Goal: Task Accomplishment & Management: Manage account settings

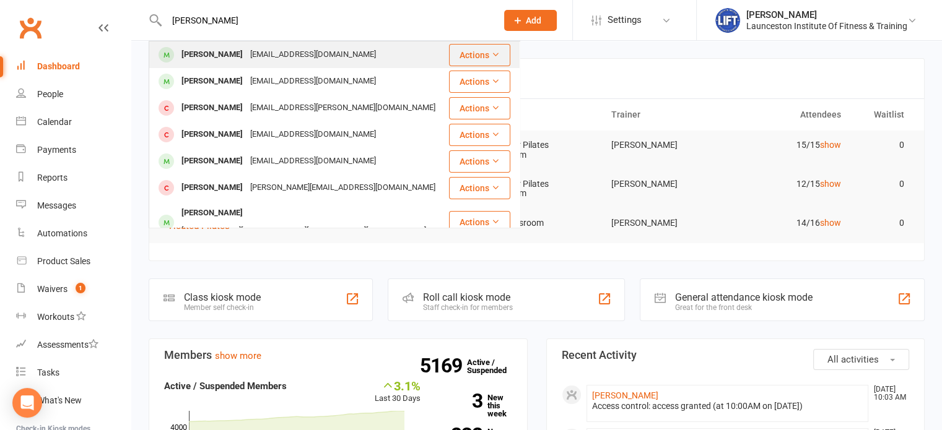
type input "[PERSON_NAME]"
click at [246, 55] on div "[EMAIL_ADDRESS][DOMAIN_NAME]" at bounding box center [312, 55] width 133 height 18
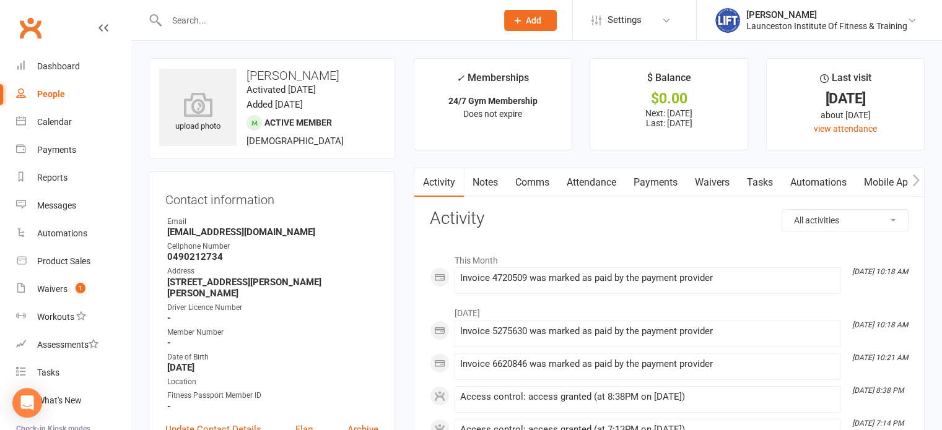
scroll to position [0, 166]
click at [550, 181] on link "Waivers" at bounding box center [552, 182] width 52 height 28
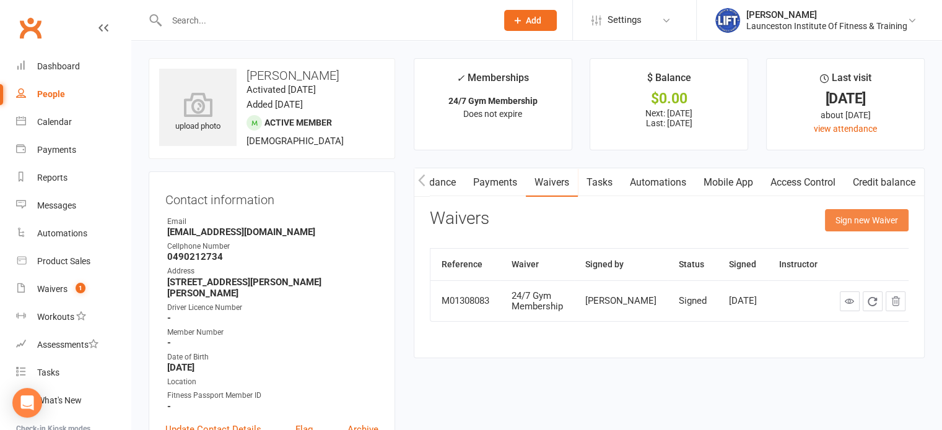
click at [880, 222] on button "Sign new Waiver" at bounding box center [867, 220] width 84 height 22
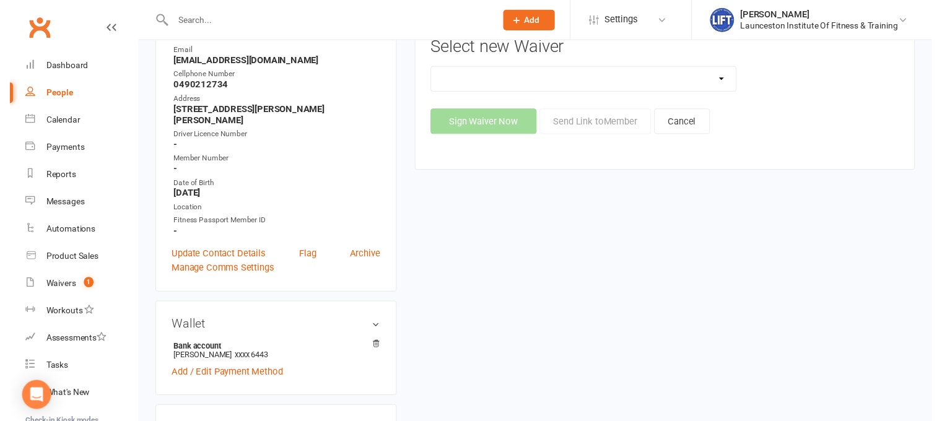
scroll to position [150, 0]
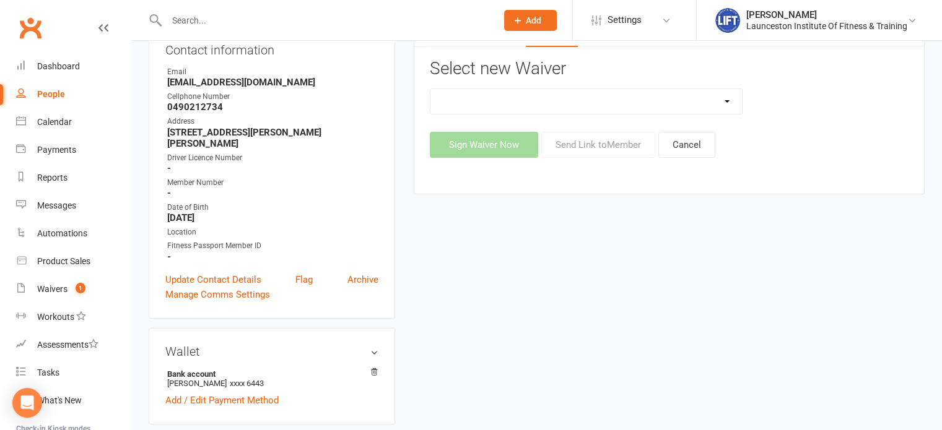
click at [619, 108] on select "24/7 Gym Membership Cancellation Form Casual Class Casual Pilates Class Casual …" at bounding box center [586, 101] width 312 height 25
select select "12888"
click at [430, 89] on select "24/7 Gym Membership Cancellation Form Casual Class Casual Pilates Class Casual …" at bounding box center [586, 101] width 312 height 25
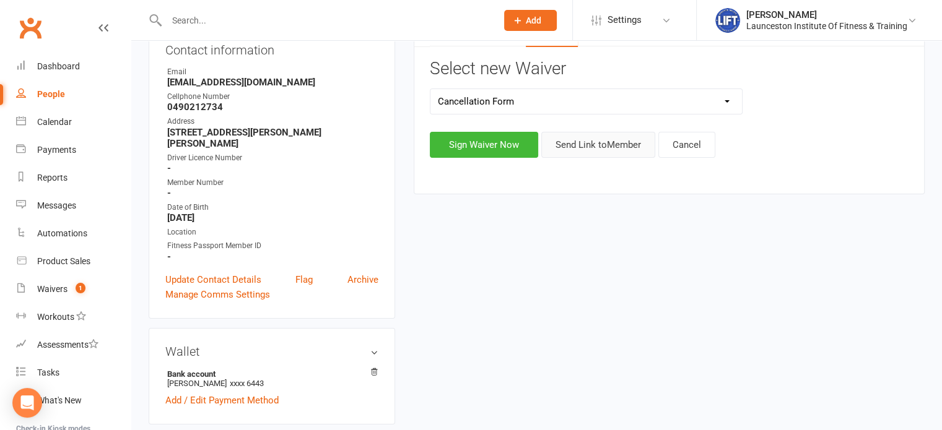
click at [589, 154] on button "Send Link to Member" at bounding box center [598, 145] width 114 height 26
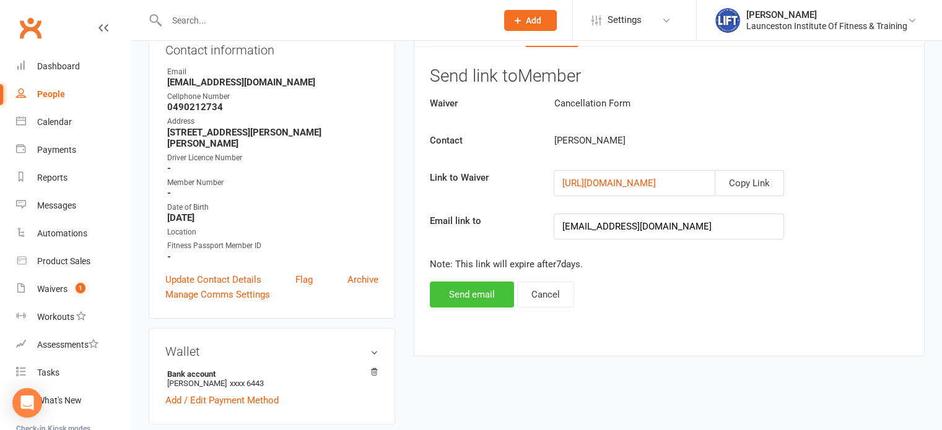
click at [472, 303] on button "Send email" at bounding box center [472, 295] width 84 height 26
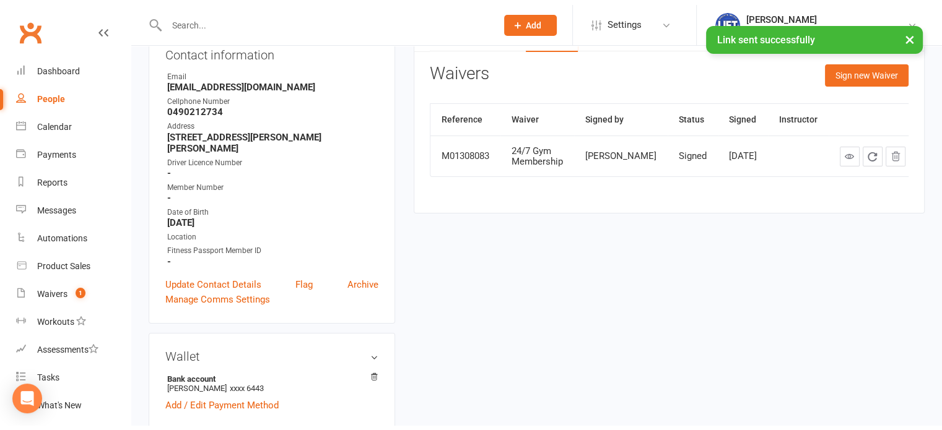
scroll to position [0, 0]
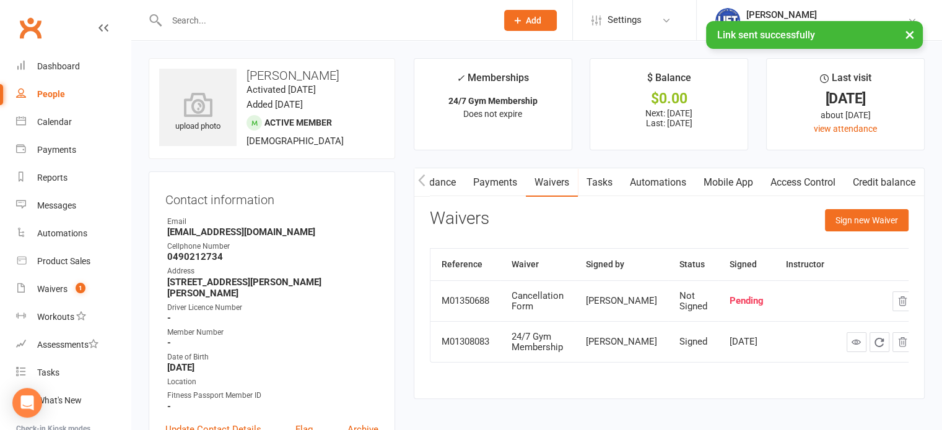
click at [495, 181] on link "Payments" at bounding box center [494, 182] width 61 height 28
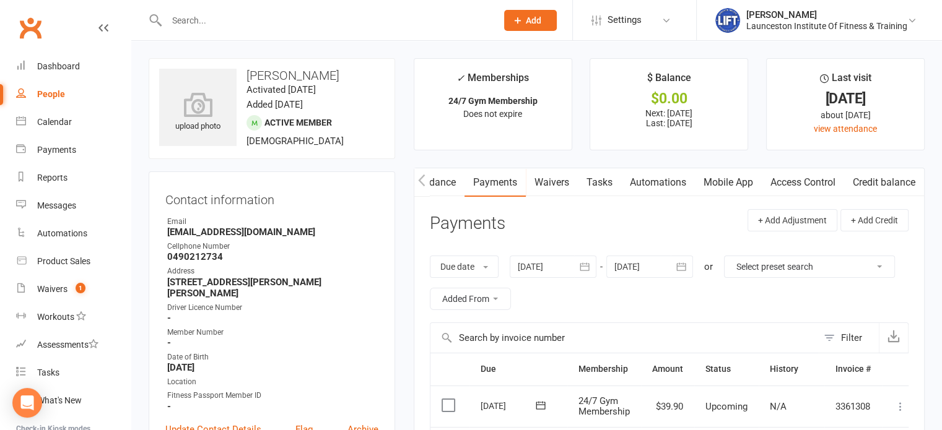
click at [239, 18] on input "text" at bounding box center [325, 20] width 325 height 17
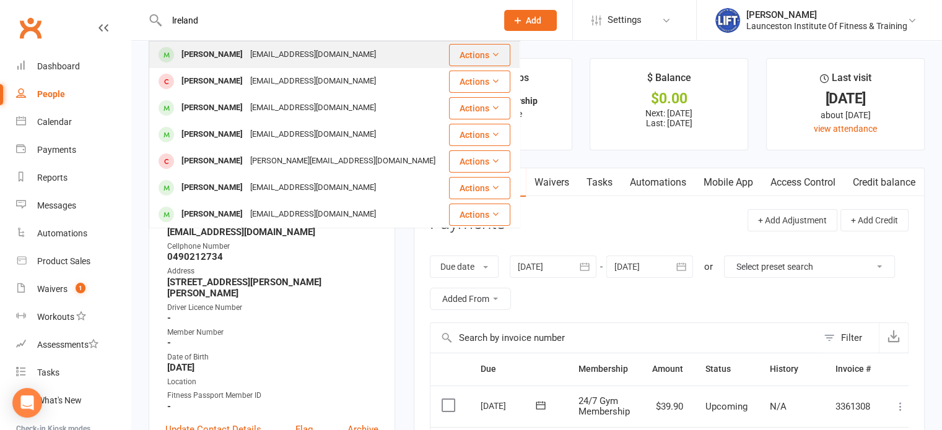
type input "lreland"
click at [225, 56] on div "[PERSON_NAME]" at bounding box center [212, 55] width 69 height 18
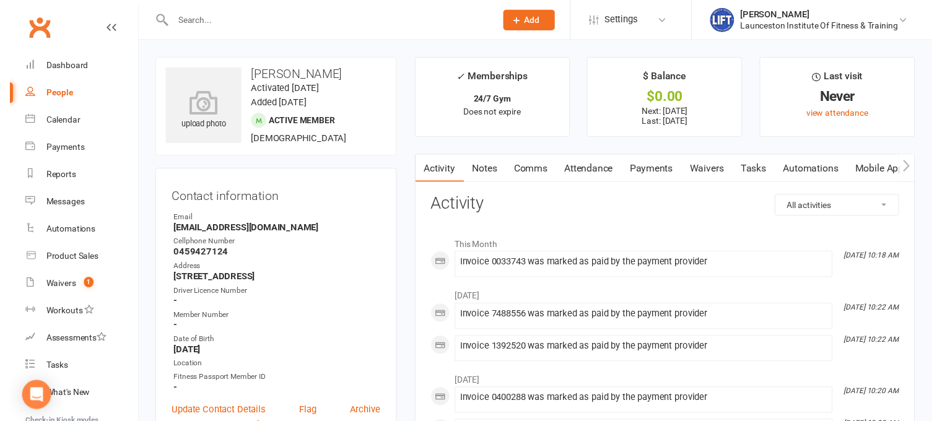
scroll to position [25, 0]
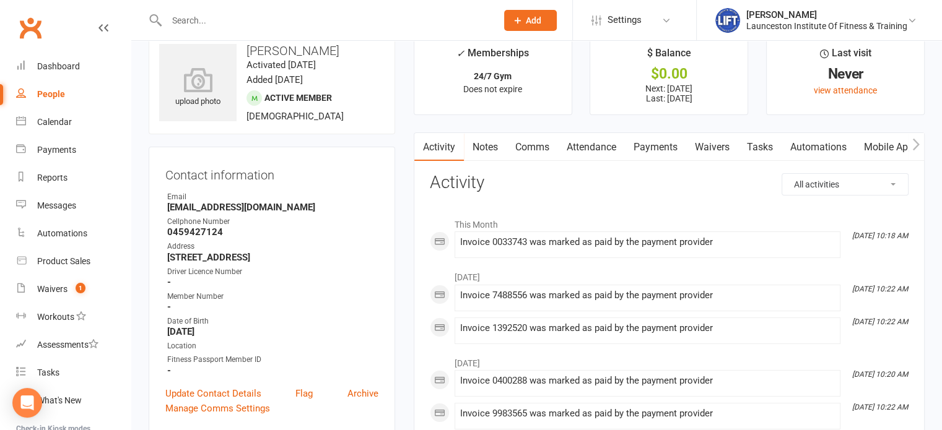
click at [721, 136] on link "Waivers" at bounding box center [712, 147] width 52 height 28
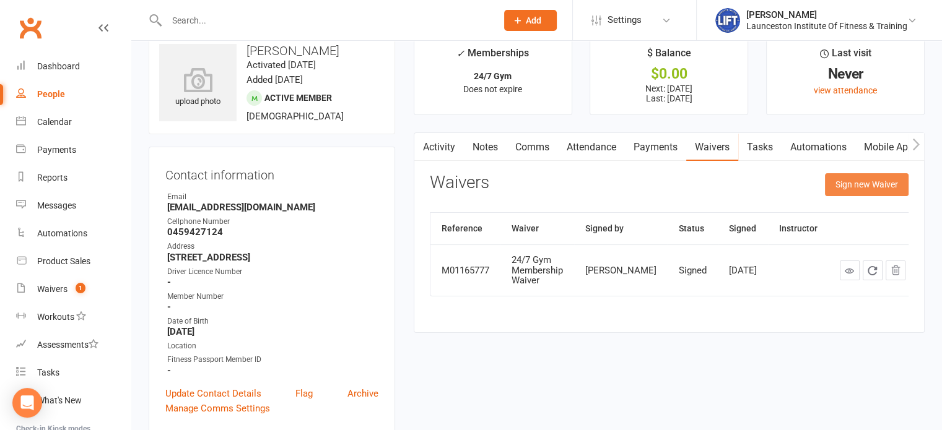
click at [879, 187] on button "Sign new Waiver" at bounding box center [867, 184] width 84 height 22
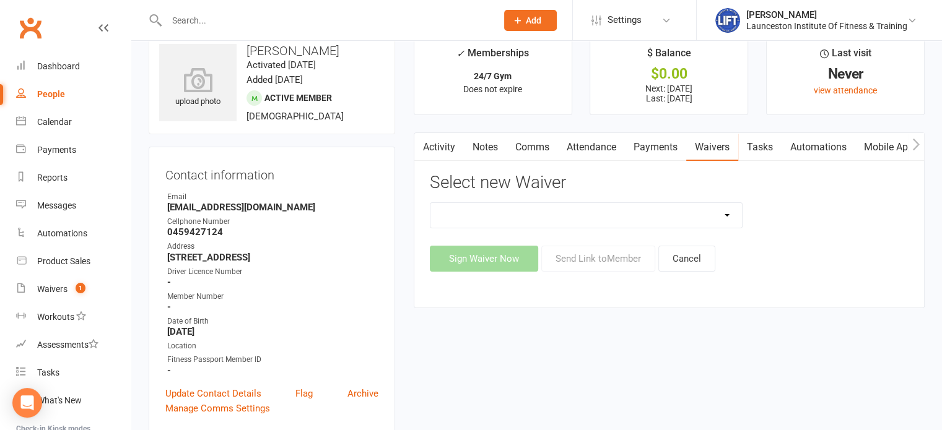
click at [536, 214] on select "24/7 Gym Membership Cancellation Form Casual Class Casual Pilates Class Casual …" at bounding box center [586, 215] width 312 height 25
select select "12888"
click at [430, 203] on select "24/7 Gym Membership Cancellation Form Casual Class Casual Pilates Class Casual …" at bounding box center [586, 215] width 312 height 25
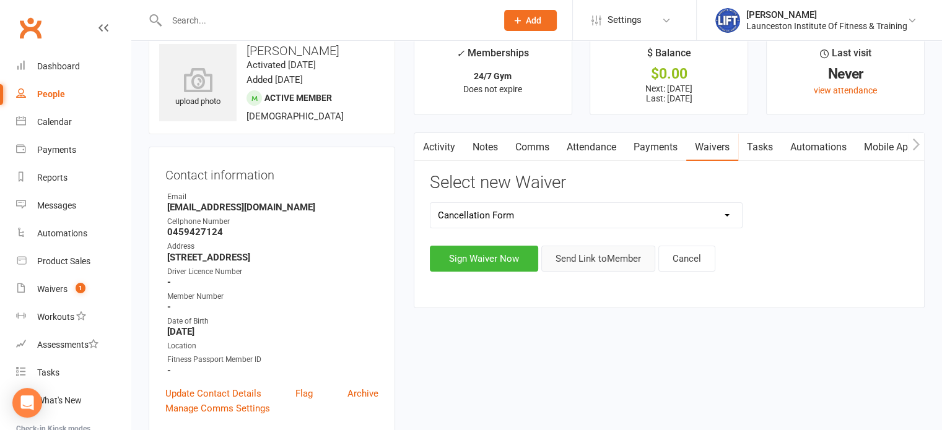
click at [602, 254] on button "Send Link to Member" at bounding box center [598, 259] width 114 height 26
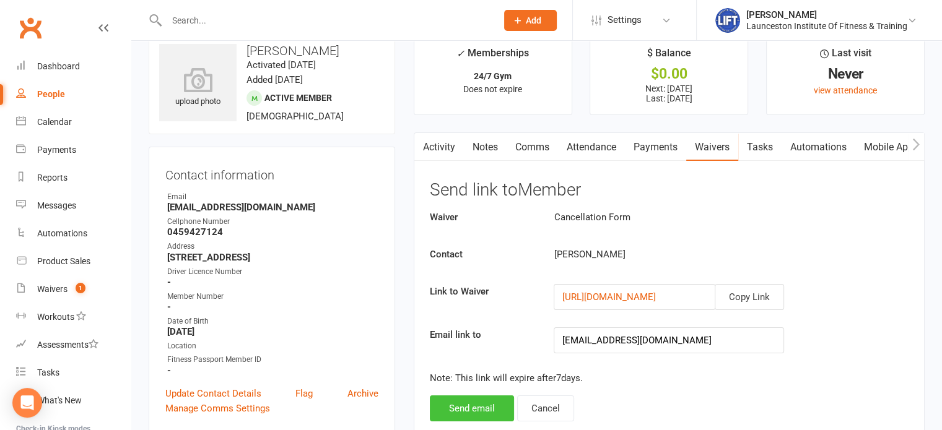
click at [461, 410] on button "Send email" at bounding box center [472, 409] width 84 height 26
